Goal: Information Seeking & Learning: Find contact information

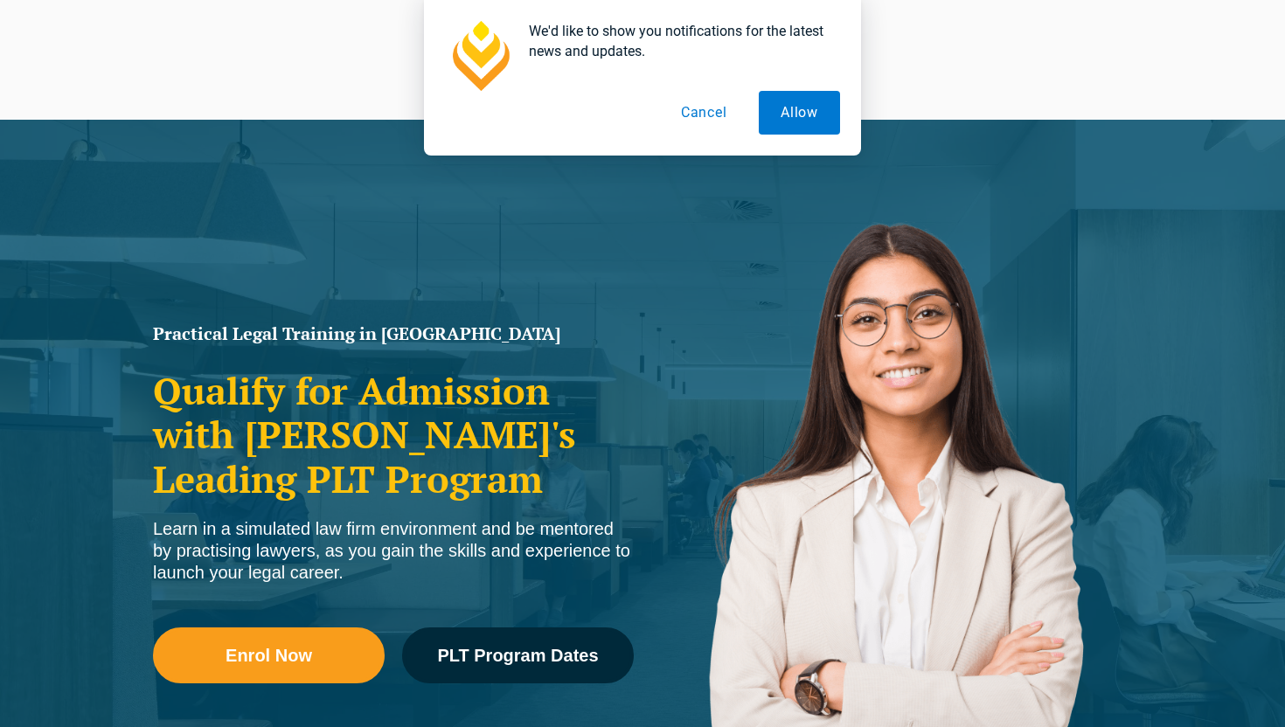
click at [704, 112] on button "Cancel" at bounding box center [704, 113] width 90 height 44
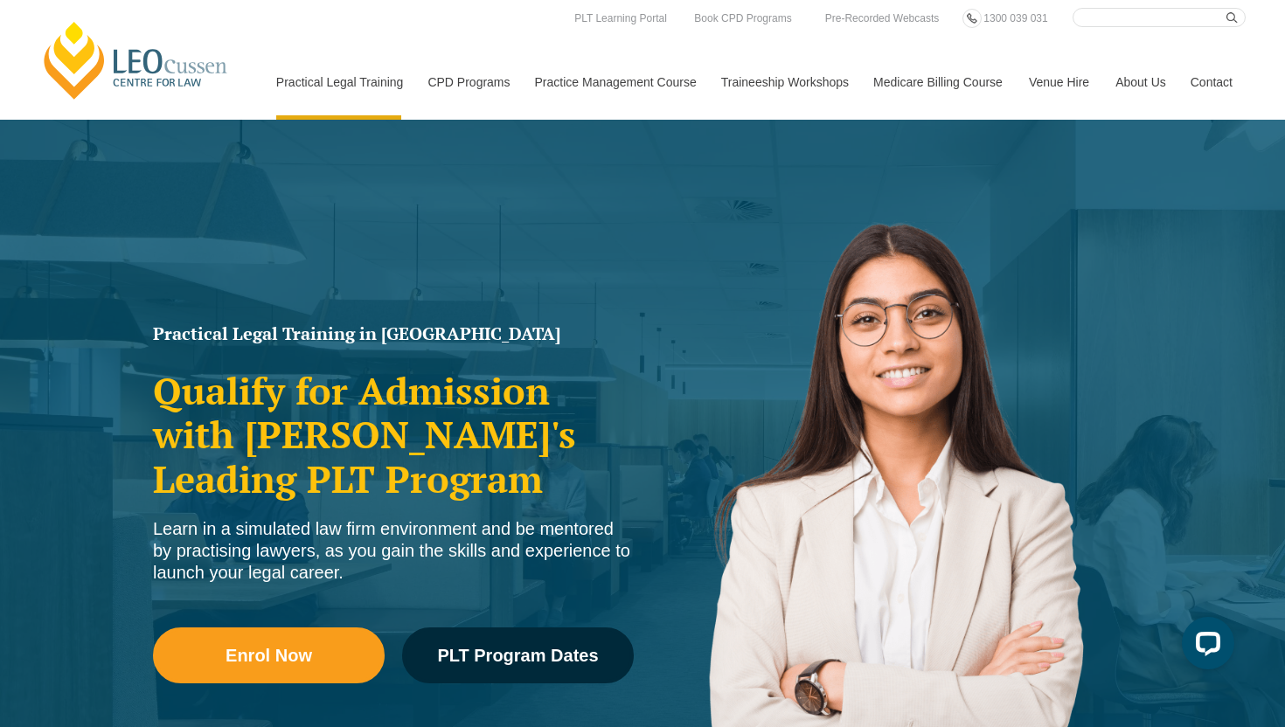
click at [1211, 80] on link "Contact" at bounding box center [1211, 82] width 68 height 75
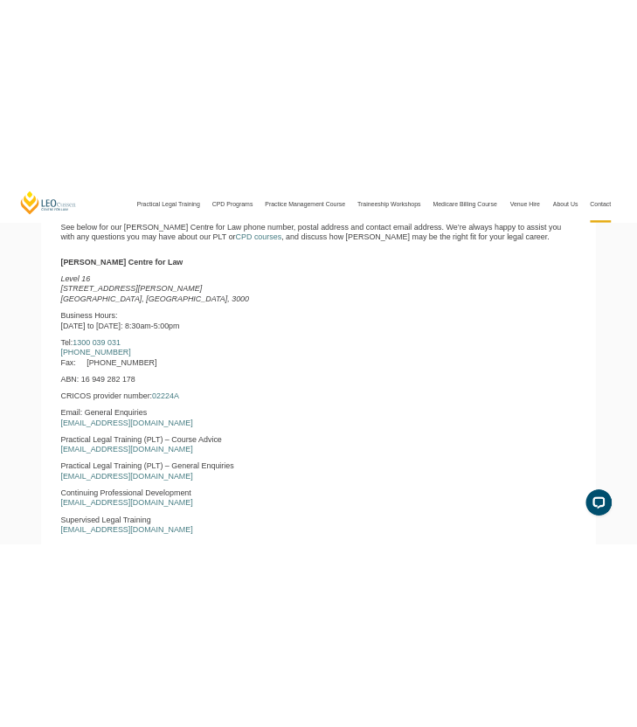
scroll to position [649, 0]
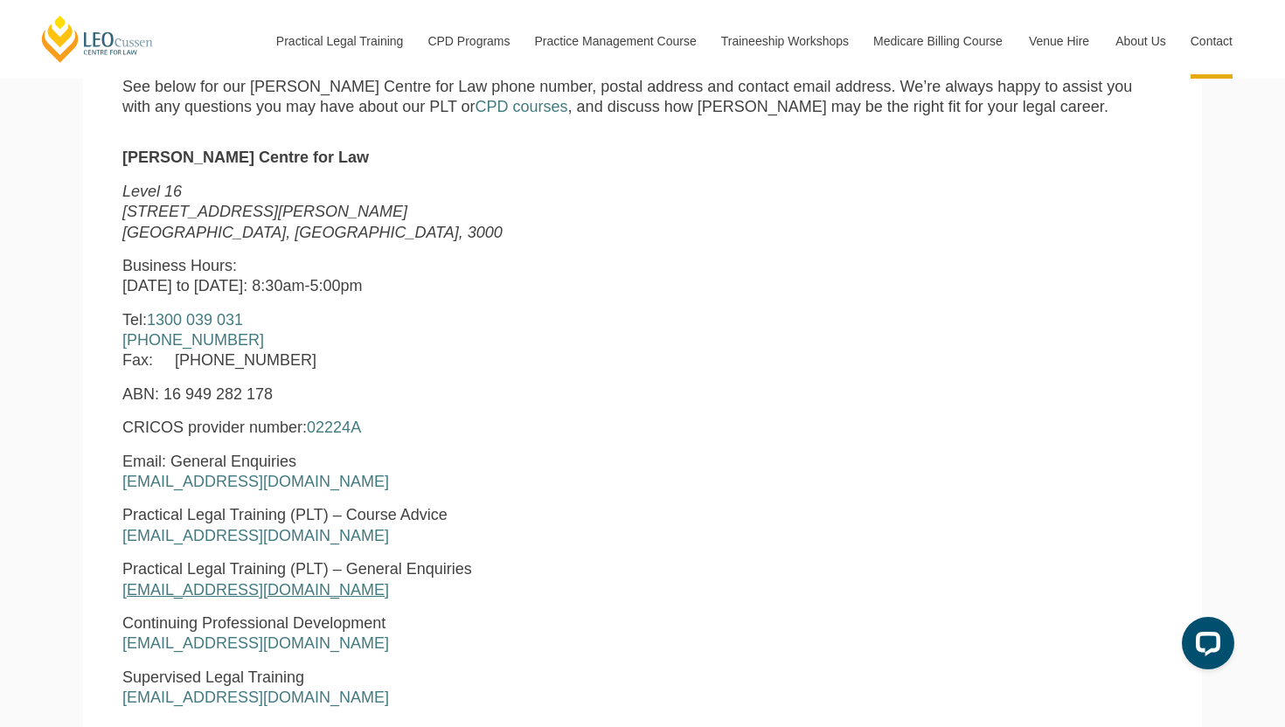
click at [247, 583] on link "[EMAIL_ADDRESS][DOMAIN_NAME]" at bounding box center [255, 589] width 267 height 17
